Goal: Transaction & Acquisition: Purchase product/service

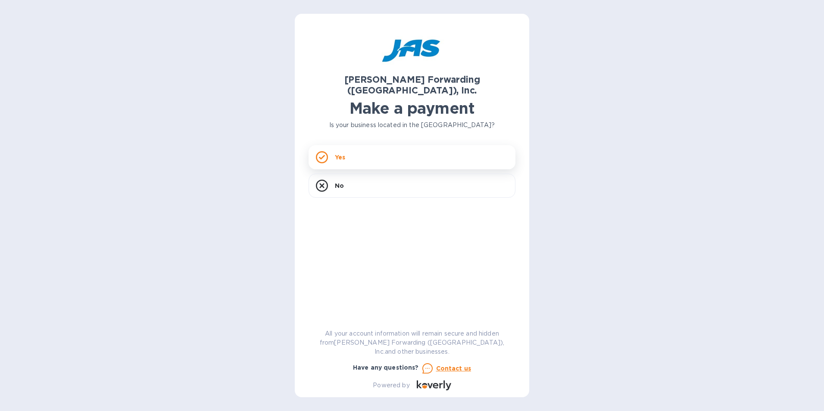
click at [323, 151] on icon at bounding box center [322, 157] width 12 height 12
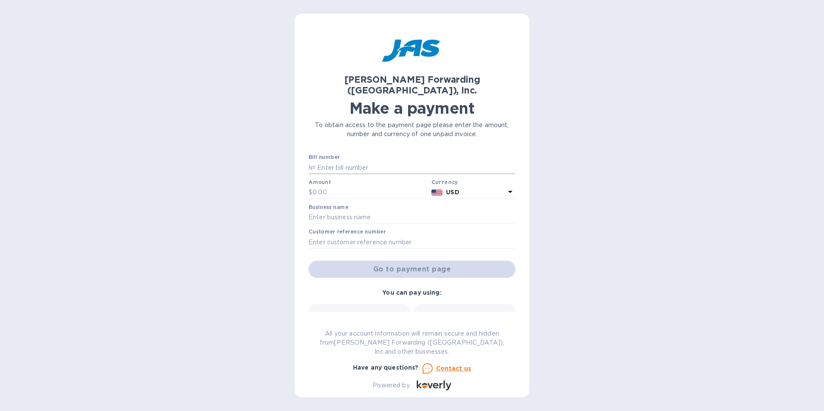
click at [323, 161] on input "text" at bounding box center [415, 167] width 200 height 13
type input "DET503378581"
click at [333, 186] on input "text" at bounding box center [369, 192] width 115 height 13
drag, startPoint x: 334, startPoint y: 177, endPoint x: 267, endPoint y: 176, distance: 67.6
click at [267, 176] on div "[PERSON_NAME] Forwarding ([GEOGRAPHIC_DATA]), Inc. Make a payment To obtain acc…" at bounding box center [412, 205] width 824 height 411
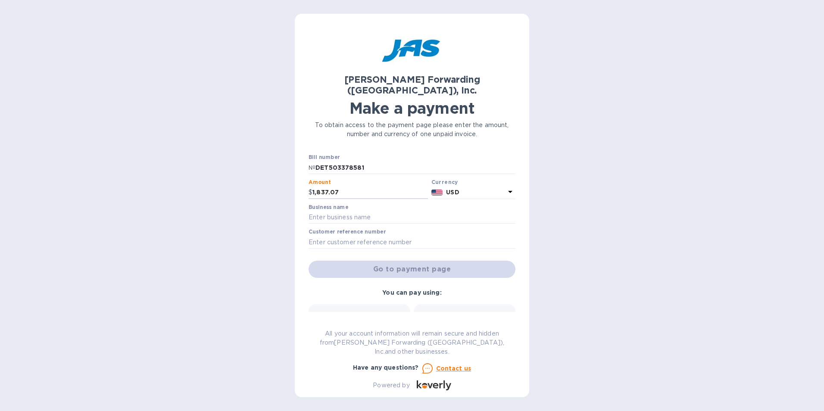
type input "1,837.07"
click at [419, 261] on div "Go to payment page" at bounding box center [412, 269] width 210 height 21
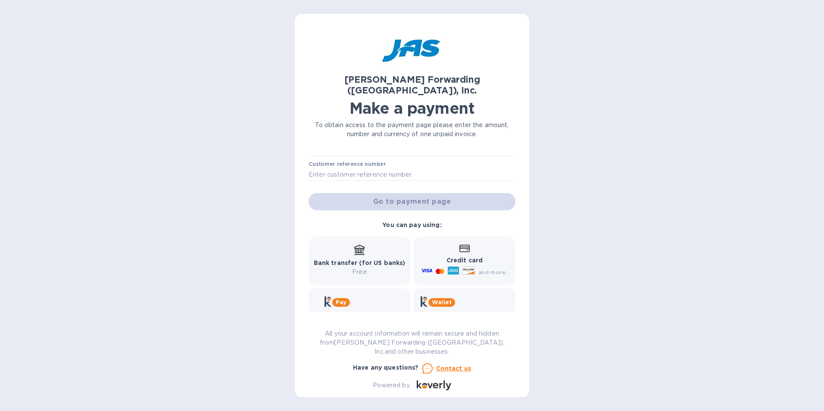
scroll to position [68, 0]
click at [406, 192] on div "Go to payment page" at bounding box center [412, 200] width 210 height 21
click at [362, 244] on icon at bounding box center [359, 249] width 10 height 10
click at [336, 167] on input "text" at bounding box center [411, 173] width 207 height 13
type input "SOUAUTSGM"
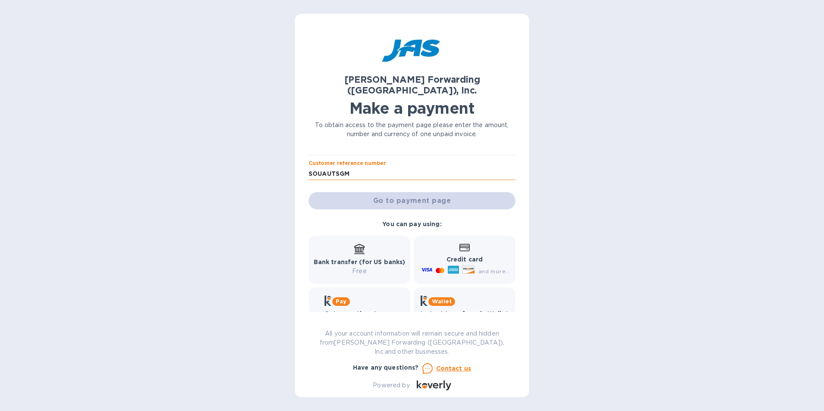
type input "Southern Automotive"
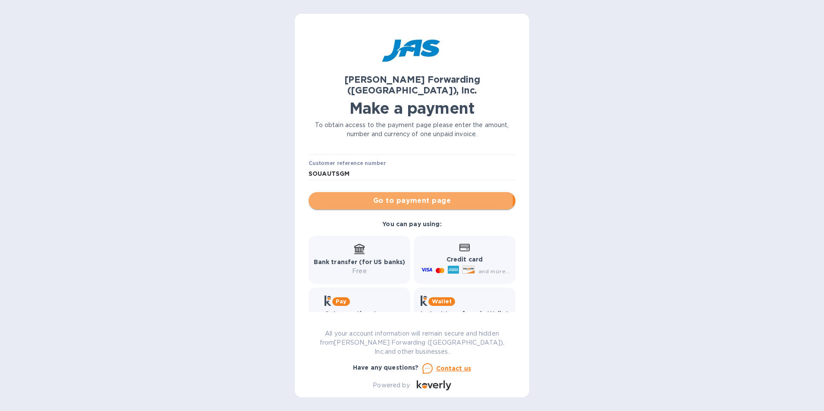
click at [401, 196] on span "Go to payment page" at bounding box center [411, 201] width 193 height 10
